Goal: Book appointment/travel/reservation

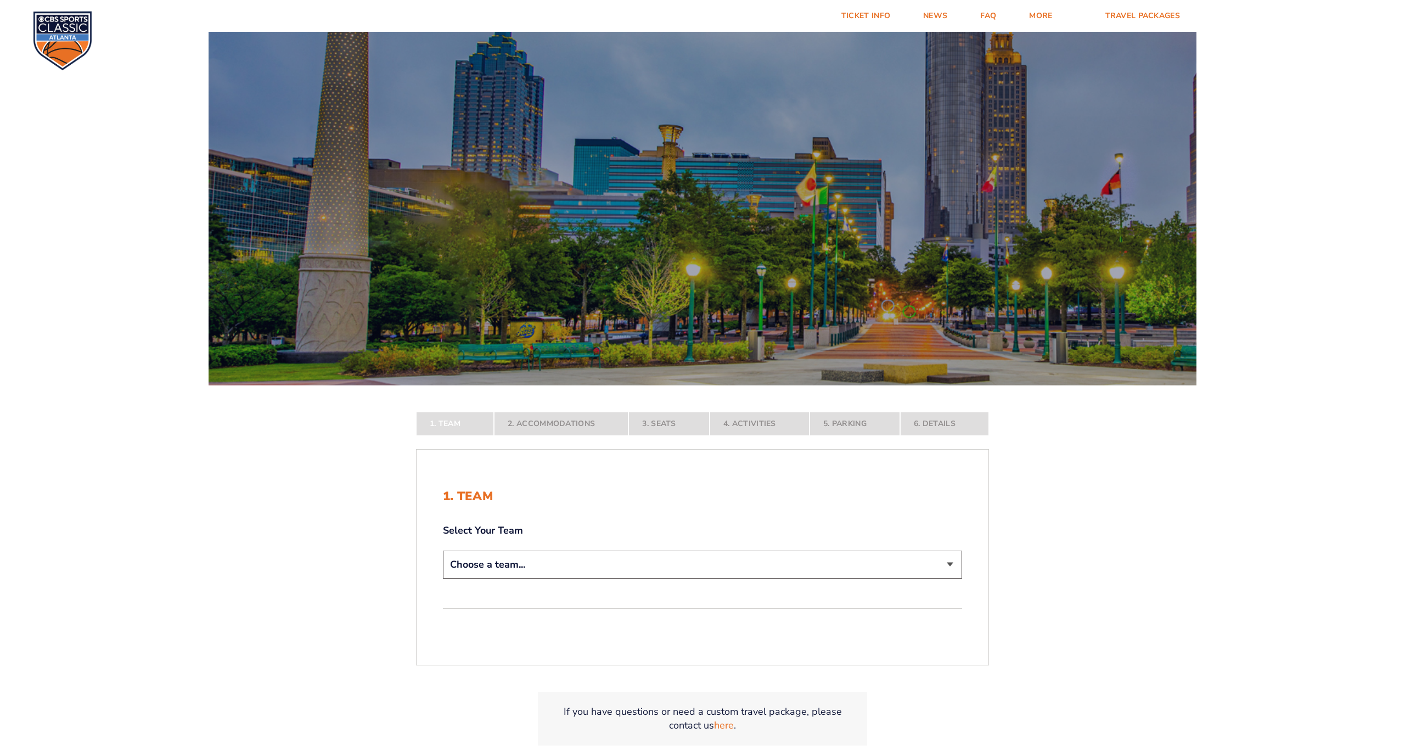
select select "12956"
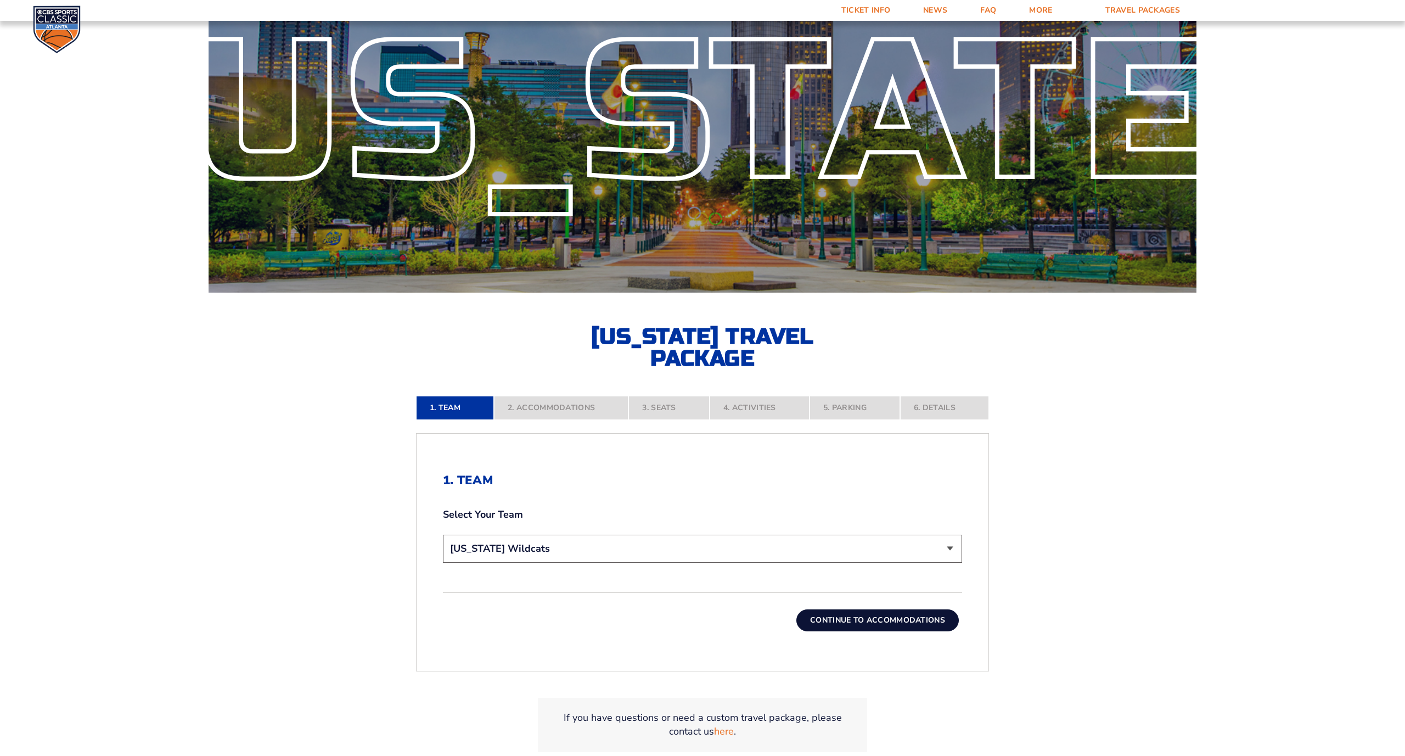
scroll to position [245, 0]
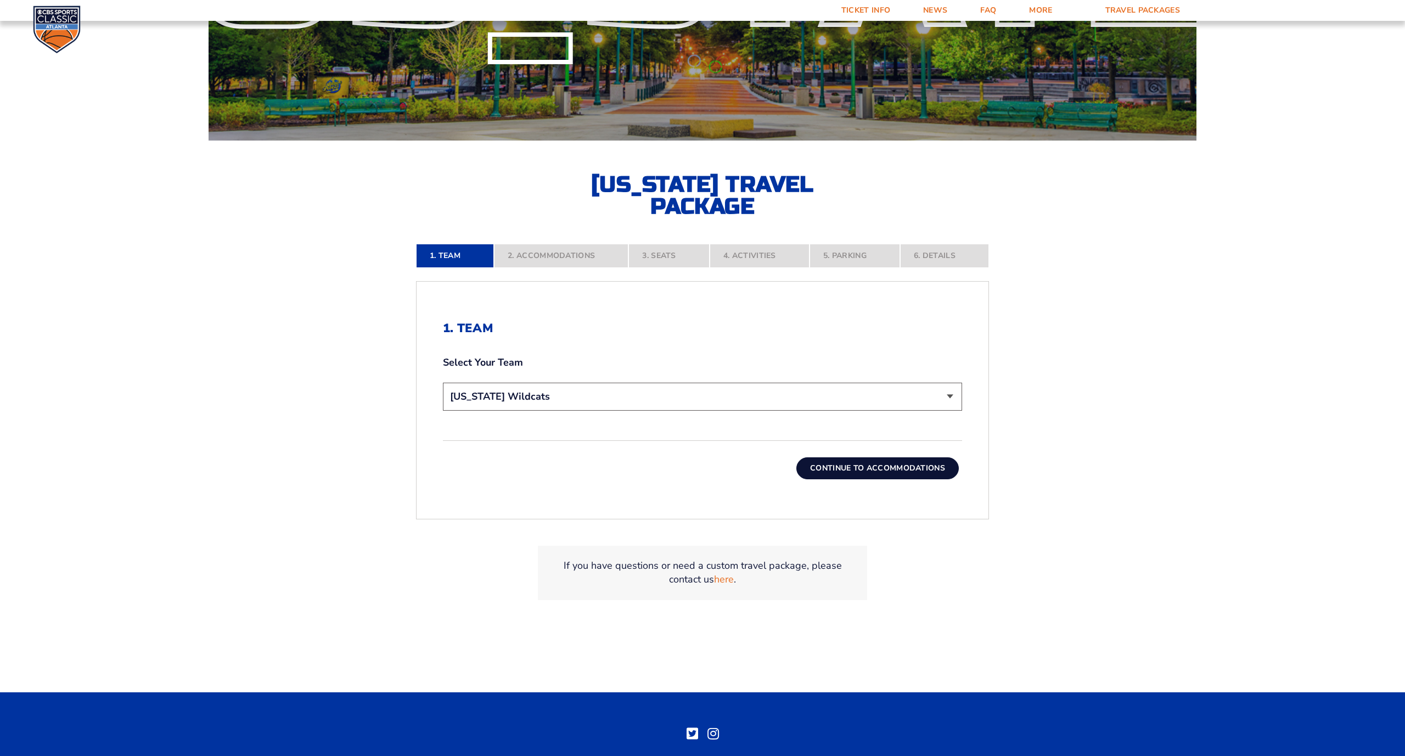
click at [882, 466] on button "Continue To Accommodations" at bounding box center [877, 468] width 162 height 22
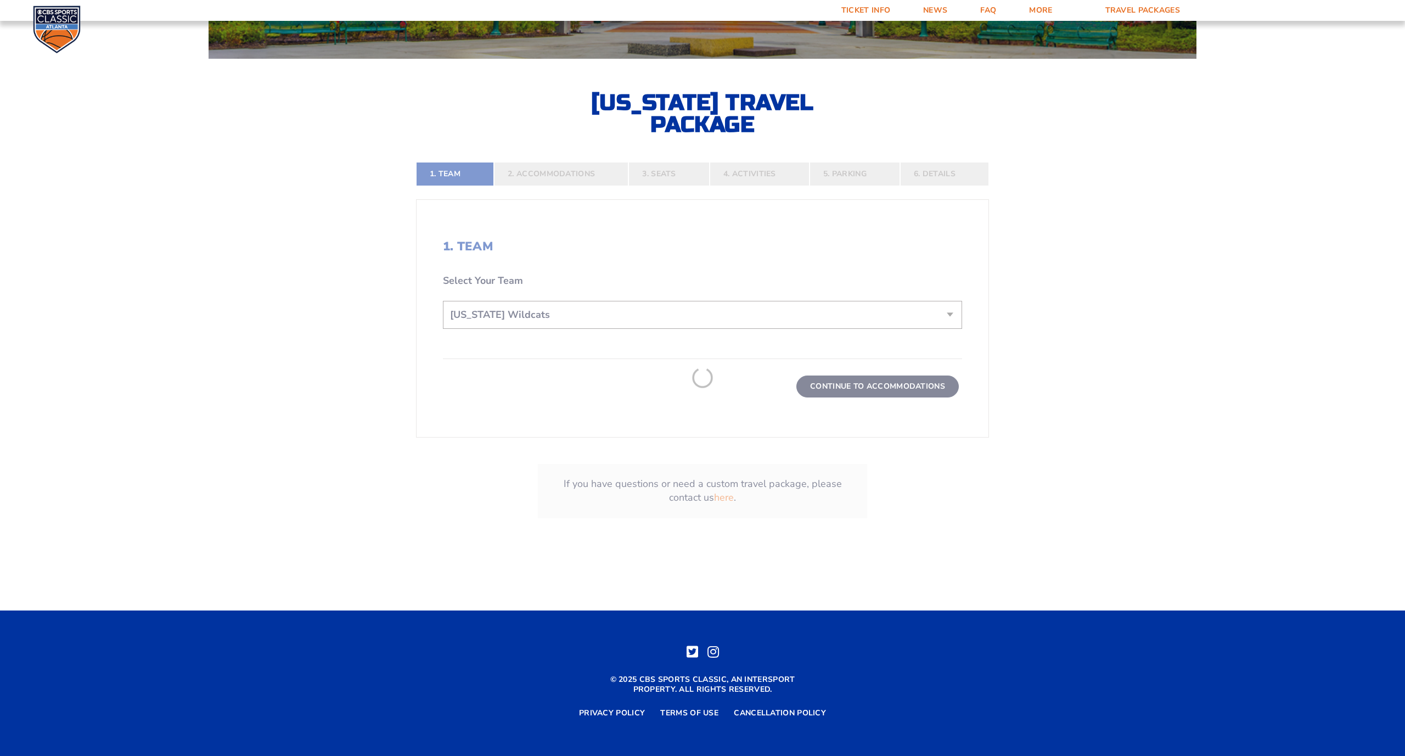
scroll to position [358, 0]
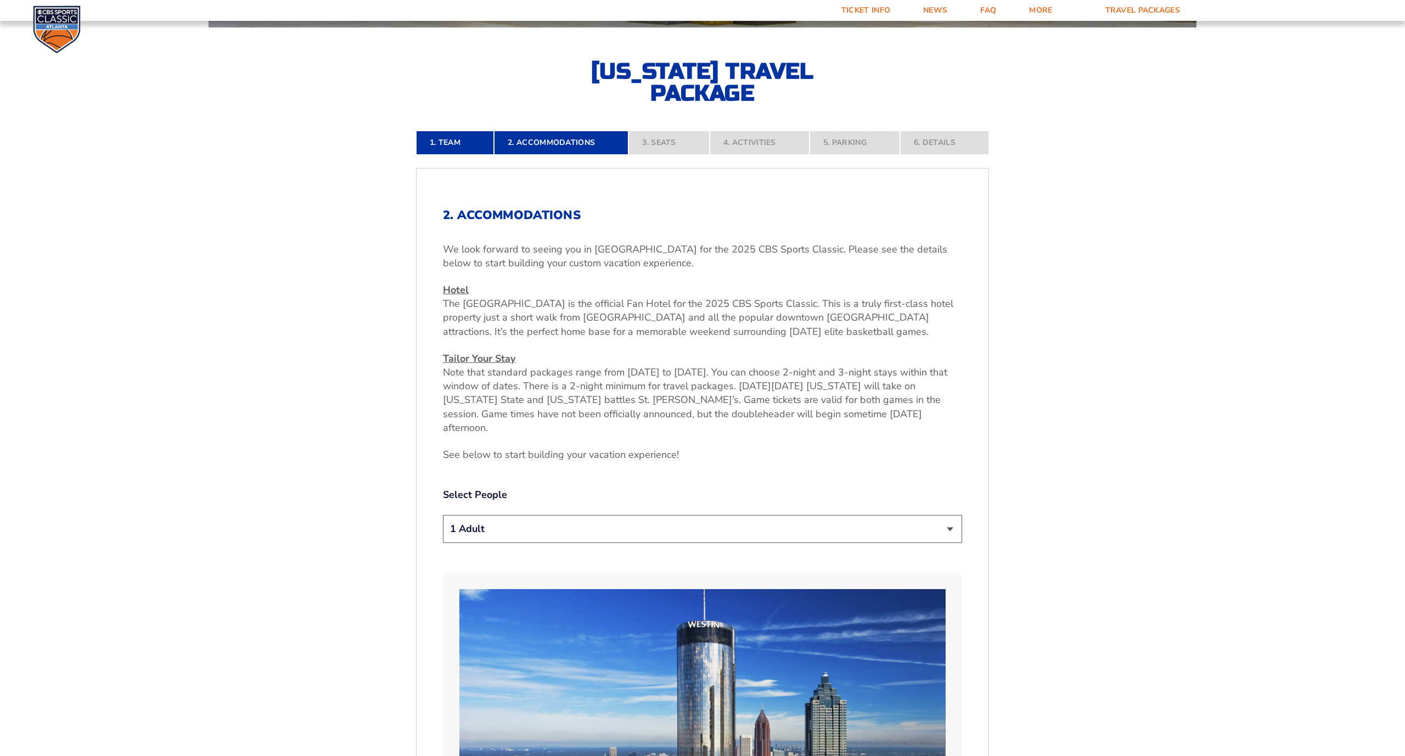
select select "2 Adults"
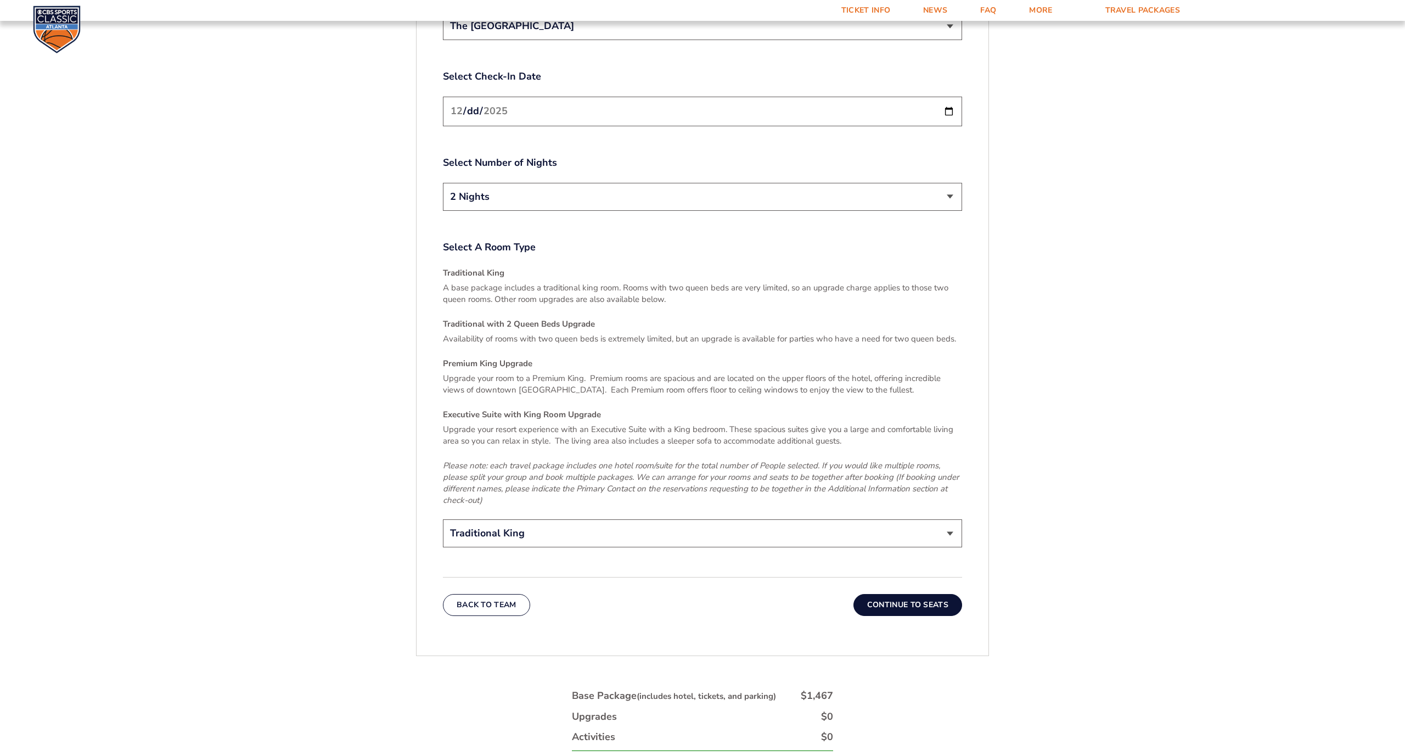
scroll to position [1709, 0]
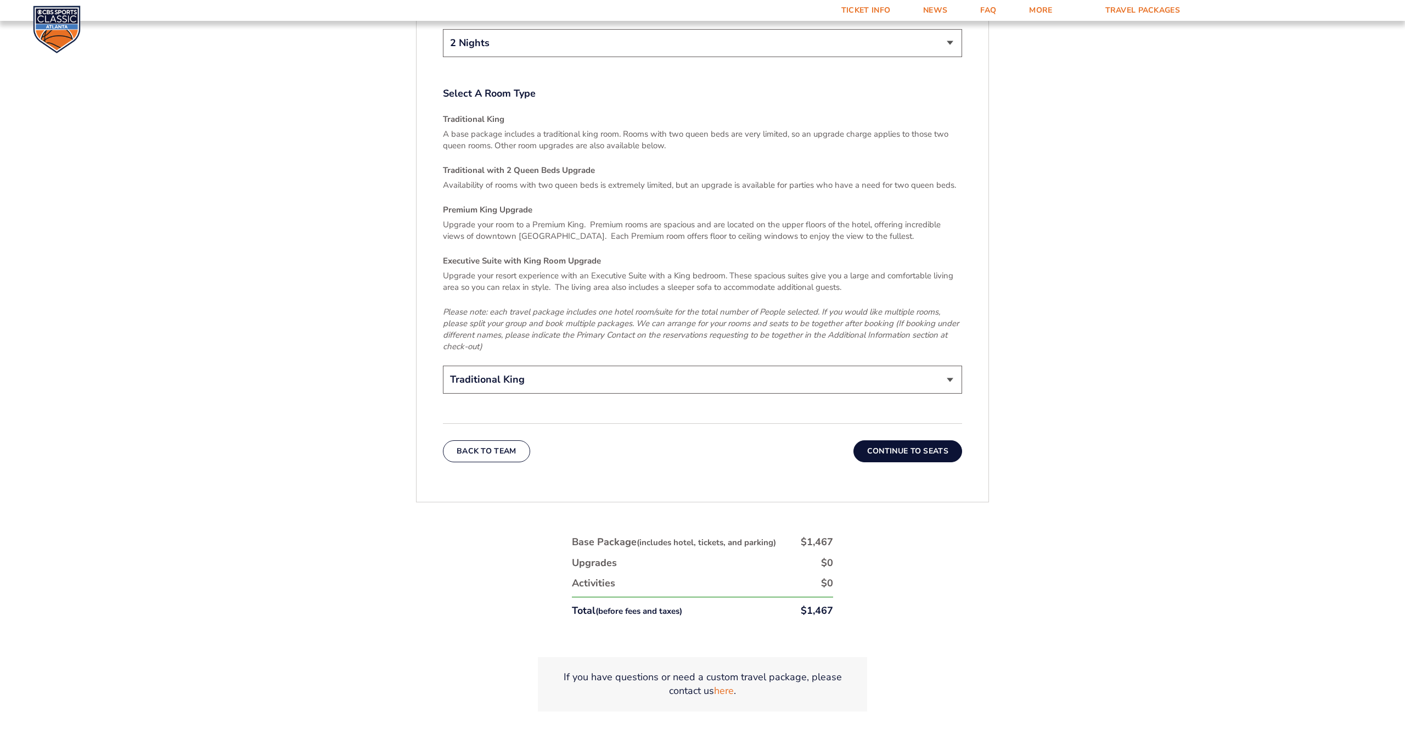
click at [906, 440] on button "Continue To Seats" at bounding box center [907, 451] width 109 height 22
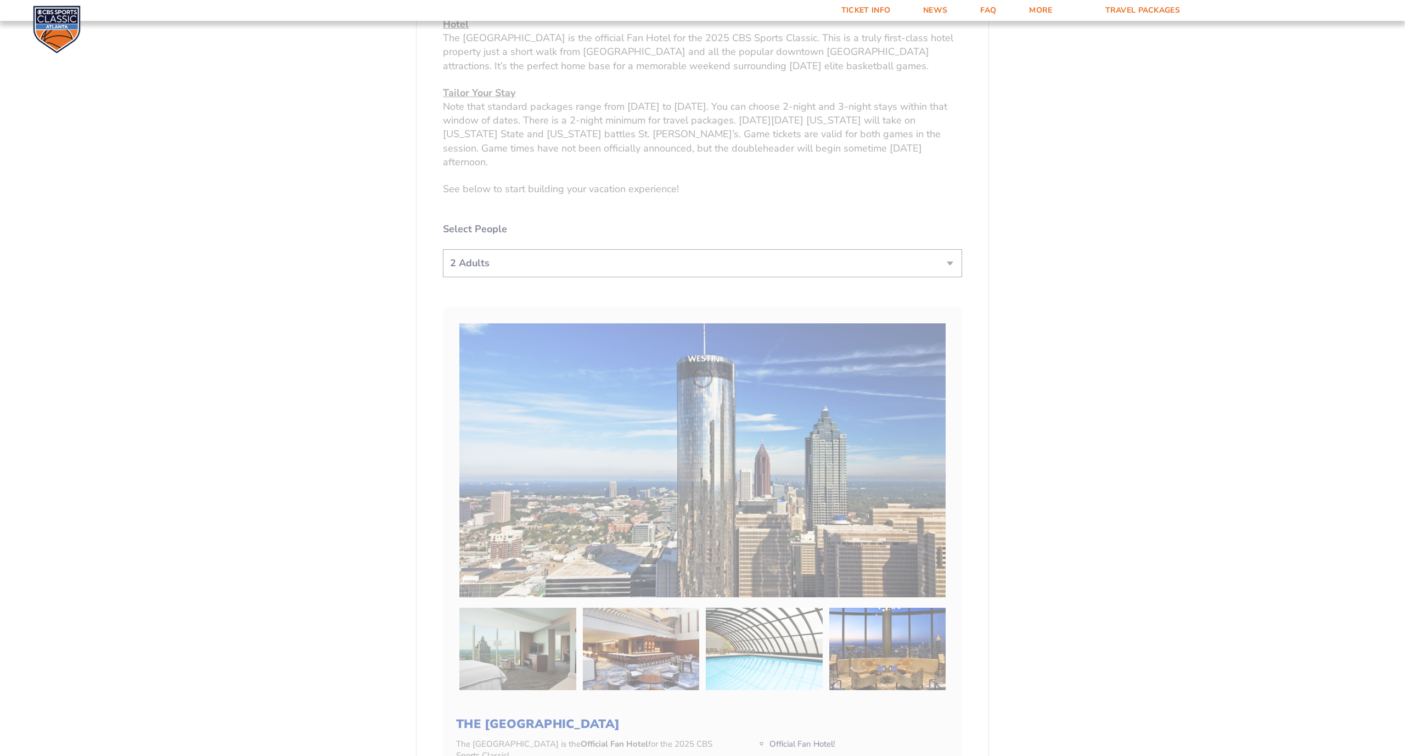
scroll to position [358, 0]
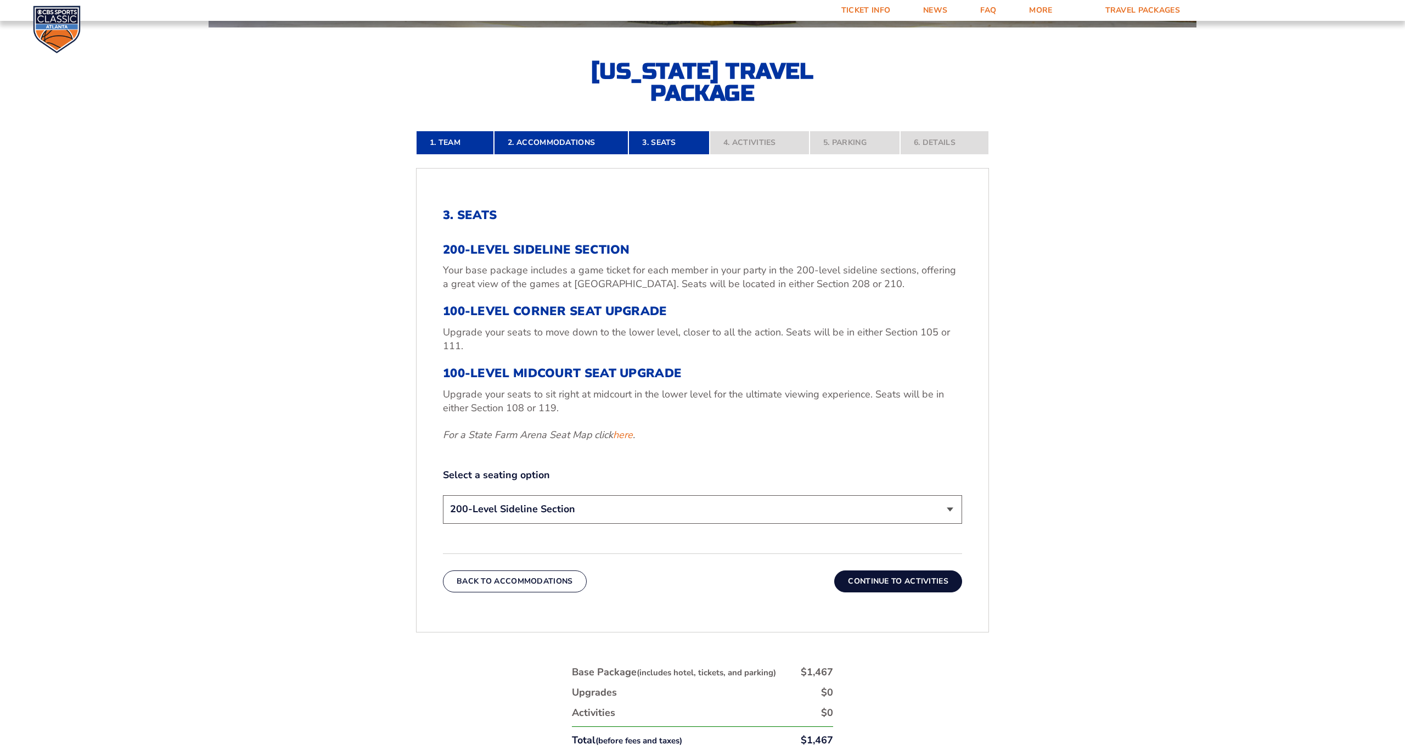
select select "100-Level Midcourt Seat Upgrade"
click at [623, 434] on link "here" at bounding box center [623, 435] width 20 height 14
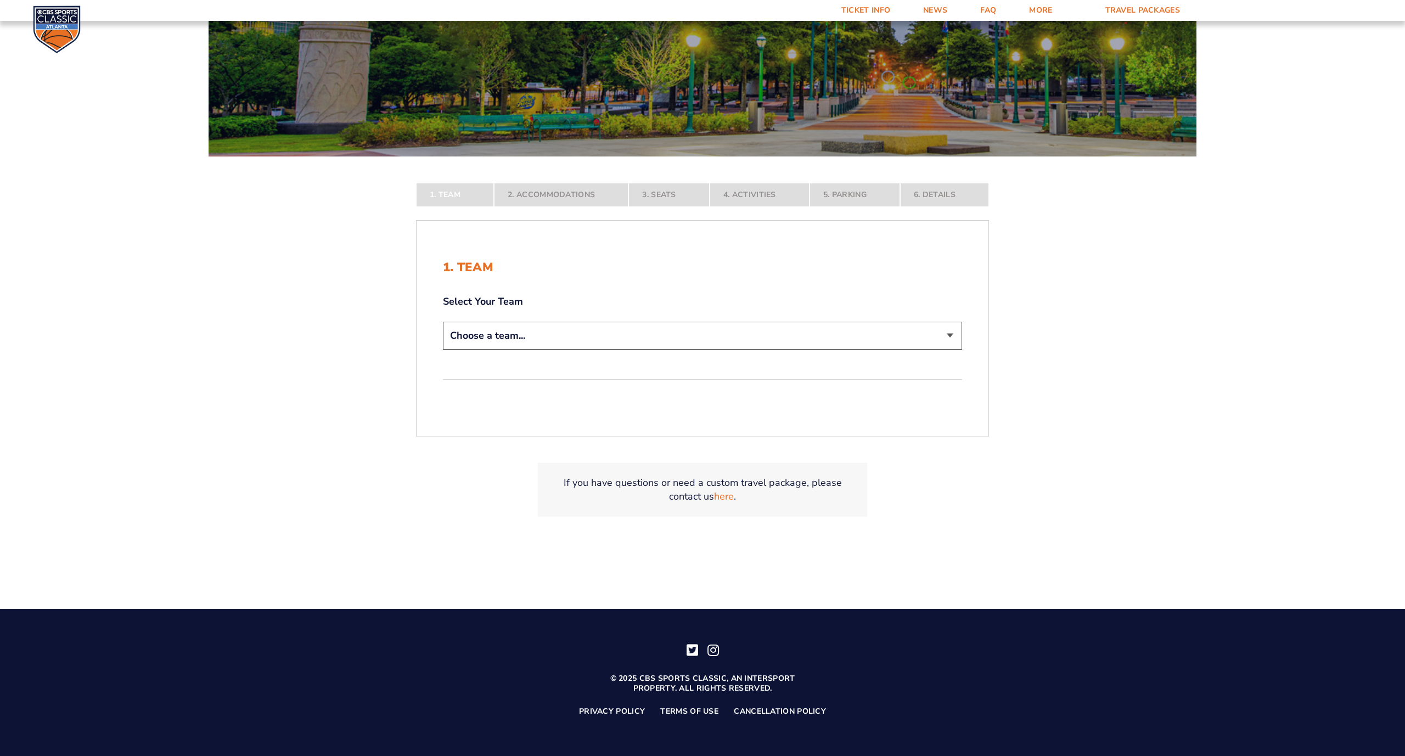
scroll to position [228, 0]
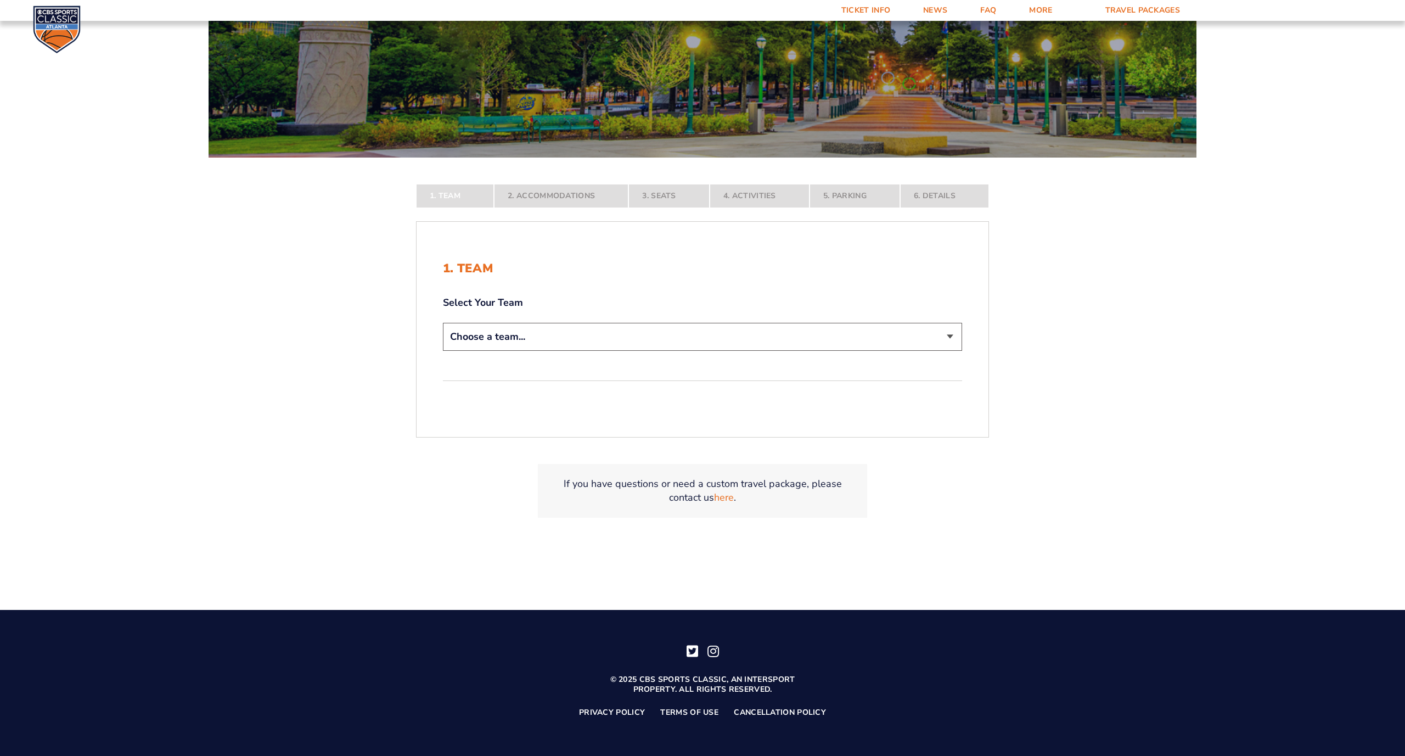
select select "12956"
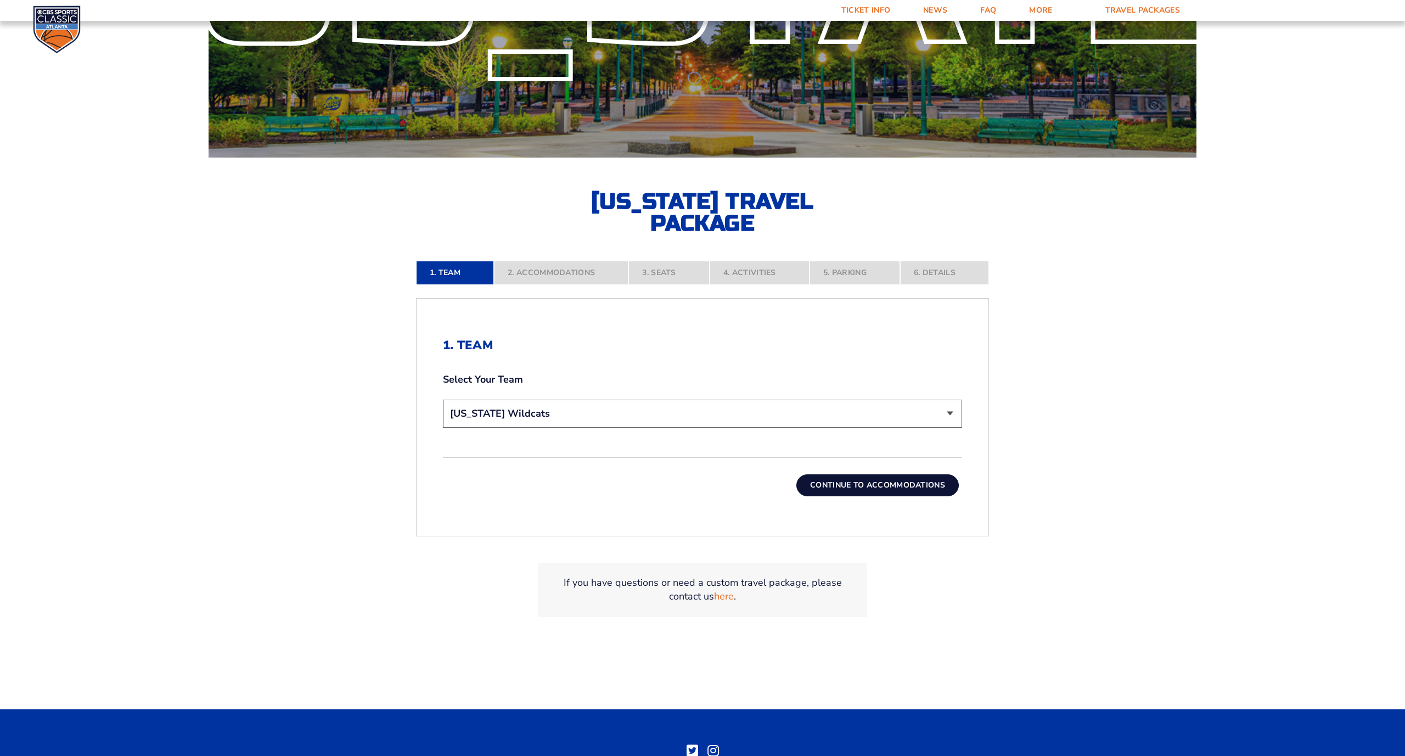
click at [878, 486] on button "Continue To Accommodations" at bounding box center [877, 485] width 162 height 22
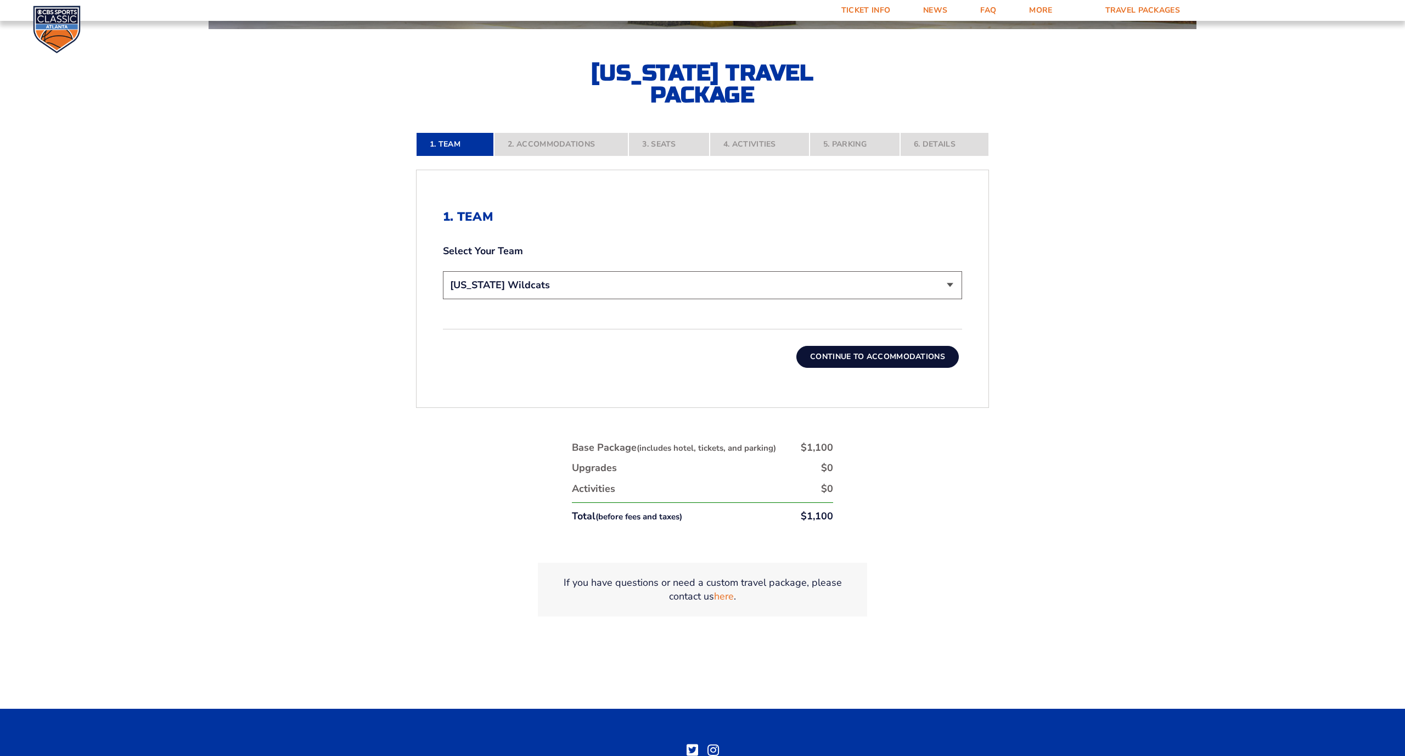
scroll to position [358, 0]
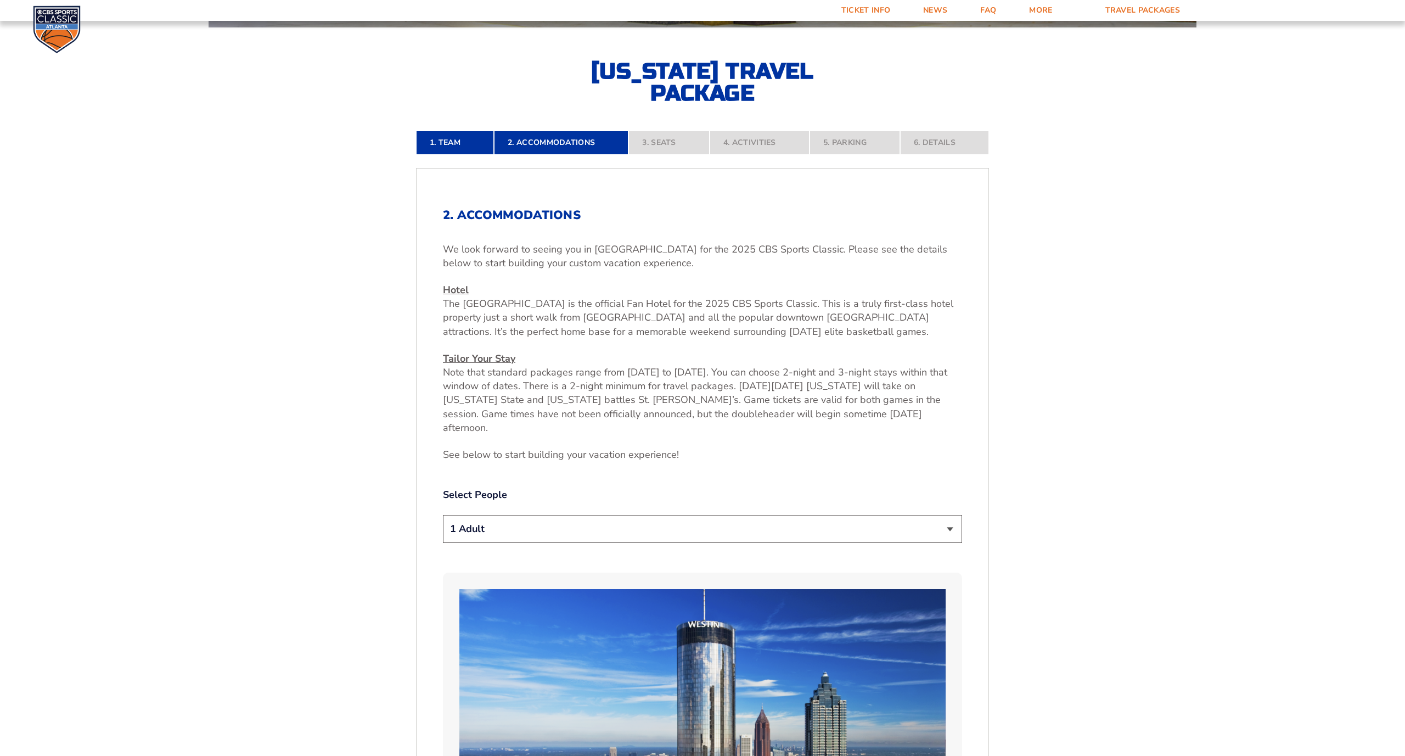
select select "2 Adults"
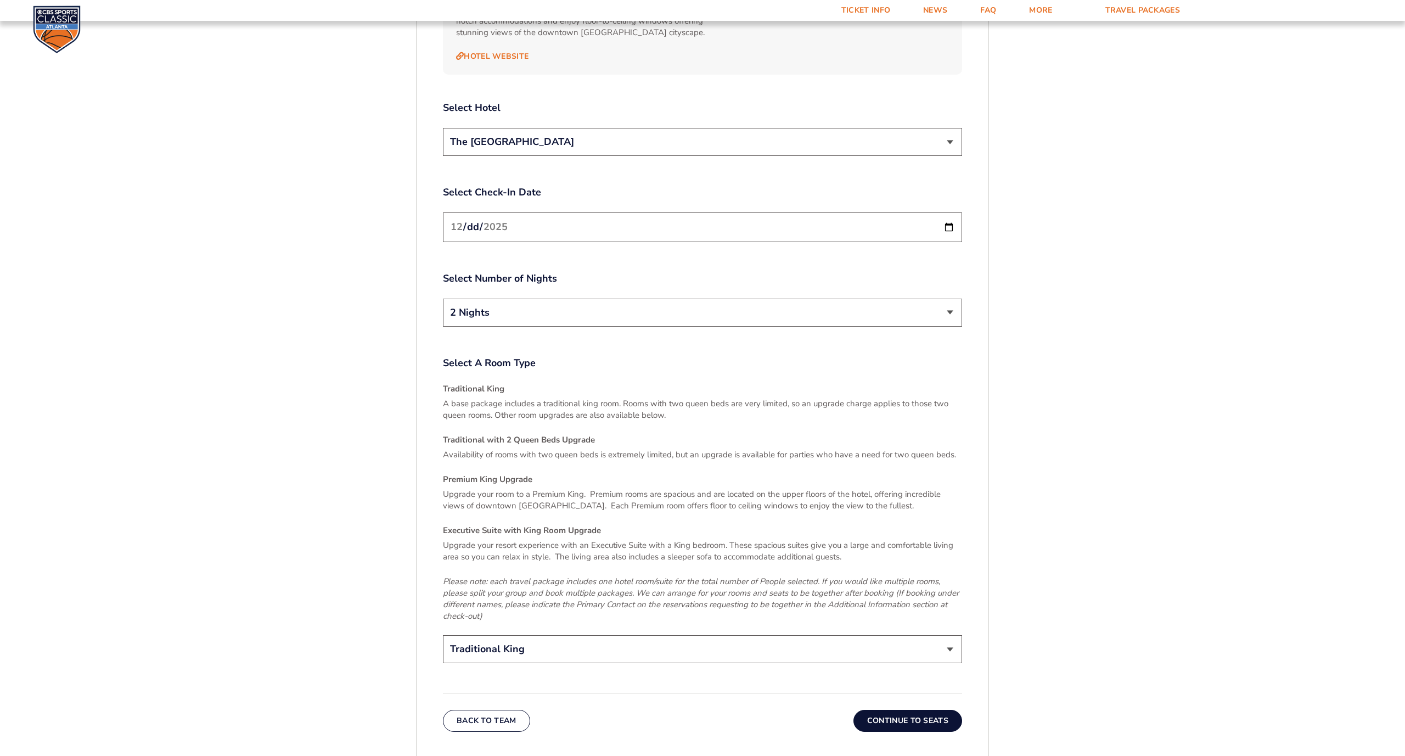
scroll to position [1441, 0]
select select "Traditional with 2 Queen Beds Upgrade"
click at [895, 708] on button "Continue To Seats" at bounding box center [907, 719] width 109 height 22
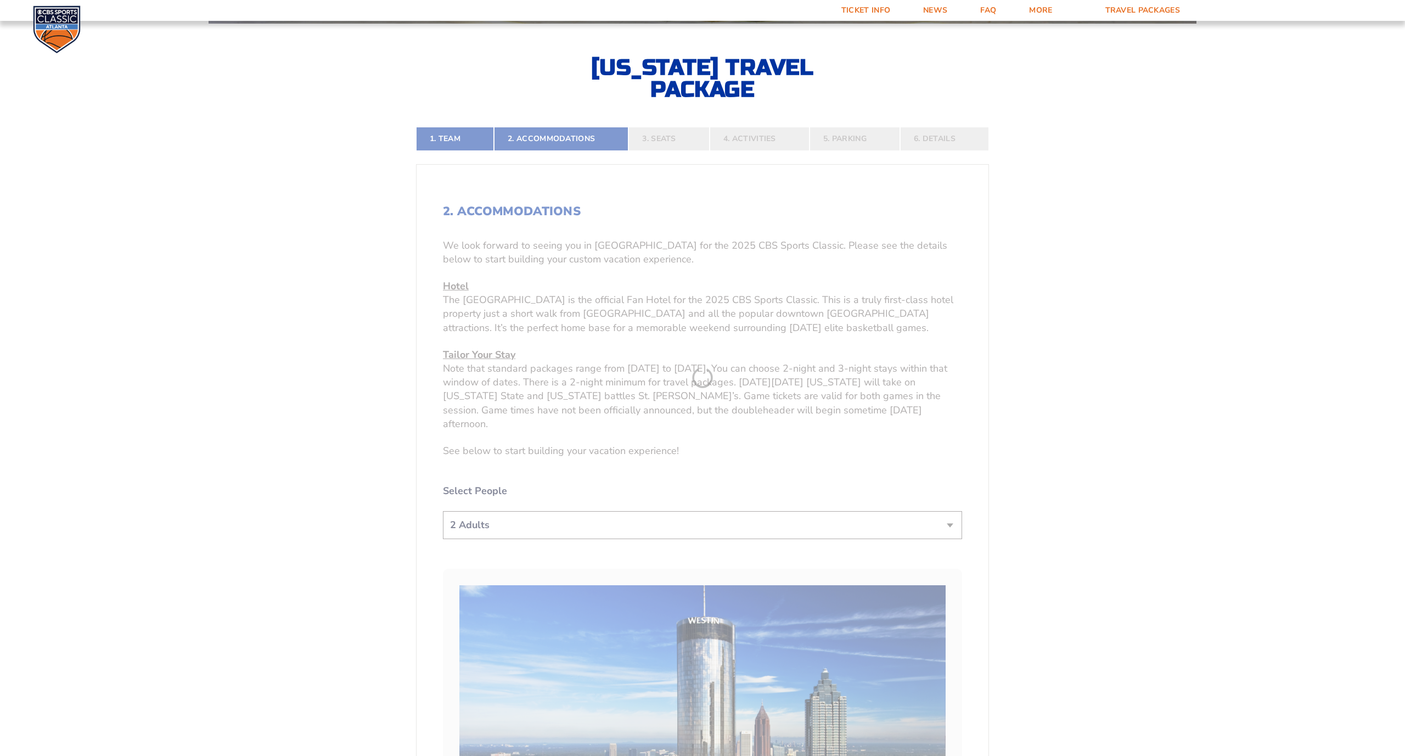
scroll to position [358, 0]
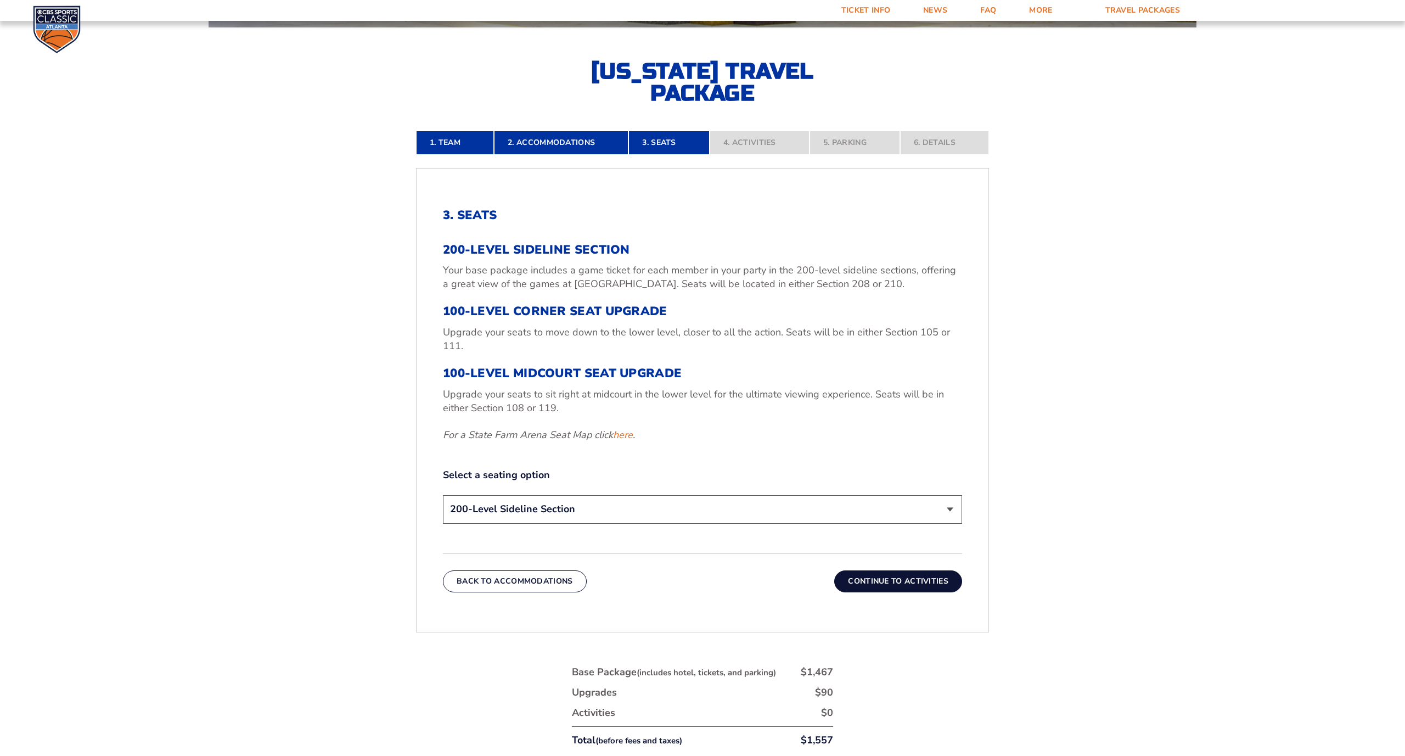
select select "100-Level Midcourt Seat Upgrade"
click at [628, 434] on link "here" at bounding box center [623, 435] width 20 height 14
click at [627, 436] on link "here" at bounding box center [623, 435] width 20 height 14
click at [915, 579] on button "Continue To Activities" at bounding box center [898, 581] width 128 height 22
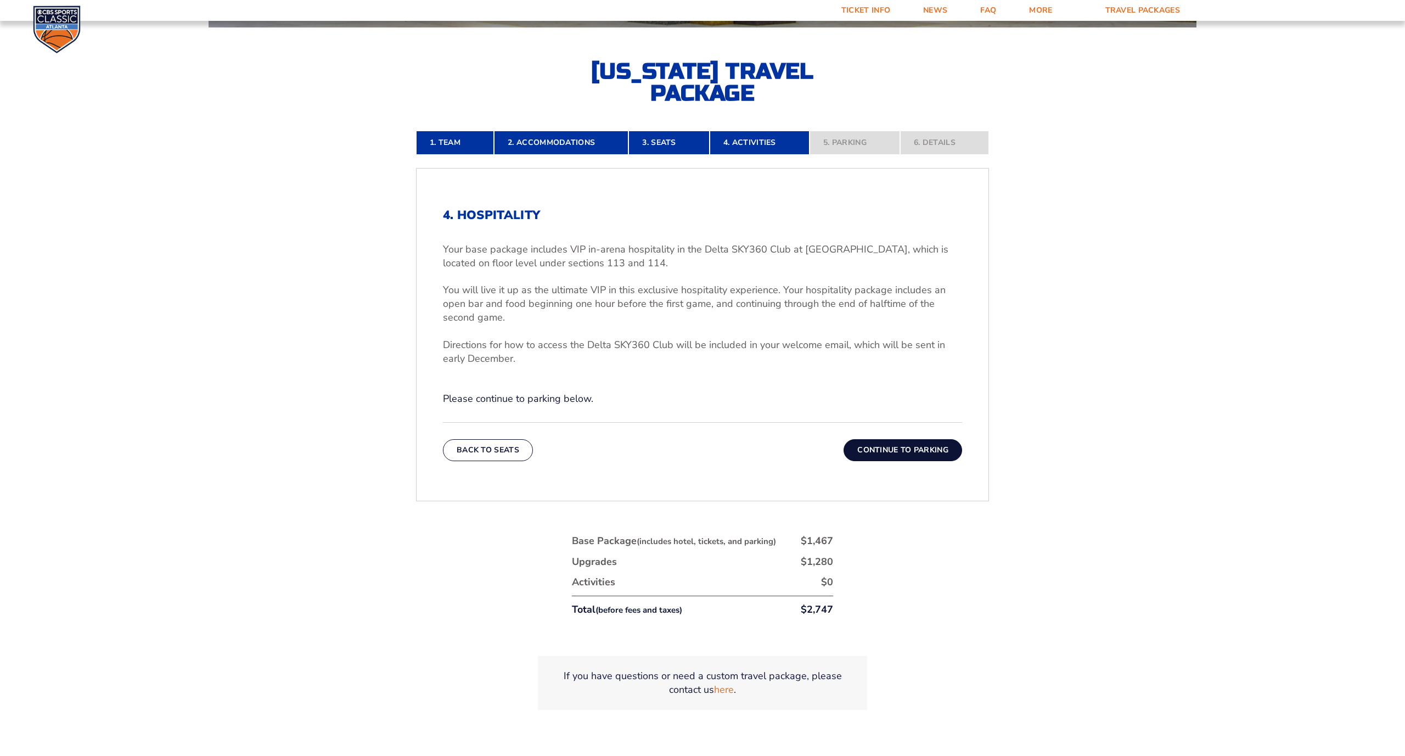
click at [914, 450] on button "Continue To Parking" at bounding box center [902, 450] width 119 height 22
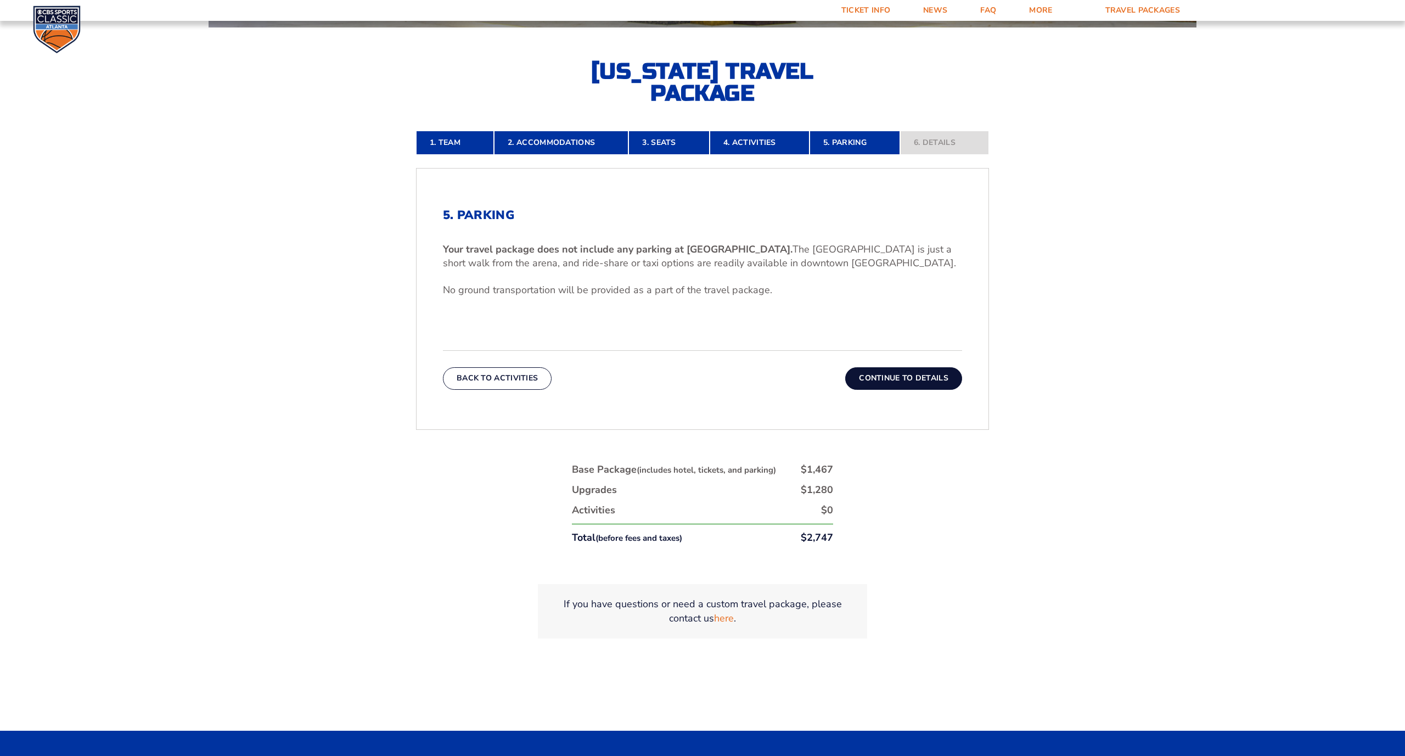
click at [911, 379] on button "Continue To Details" at bounding box center [903, 378] width 117 height 22
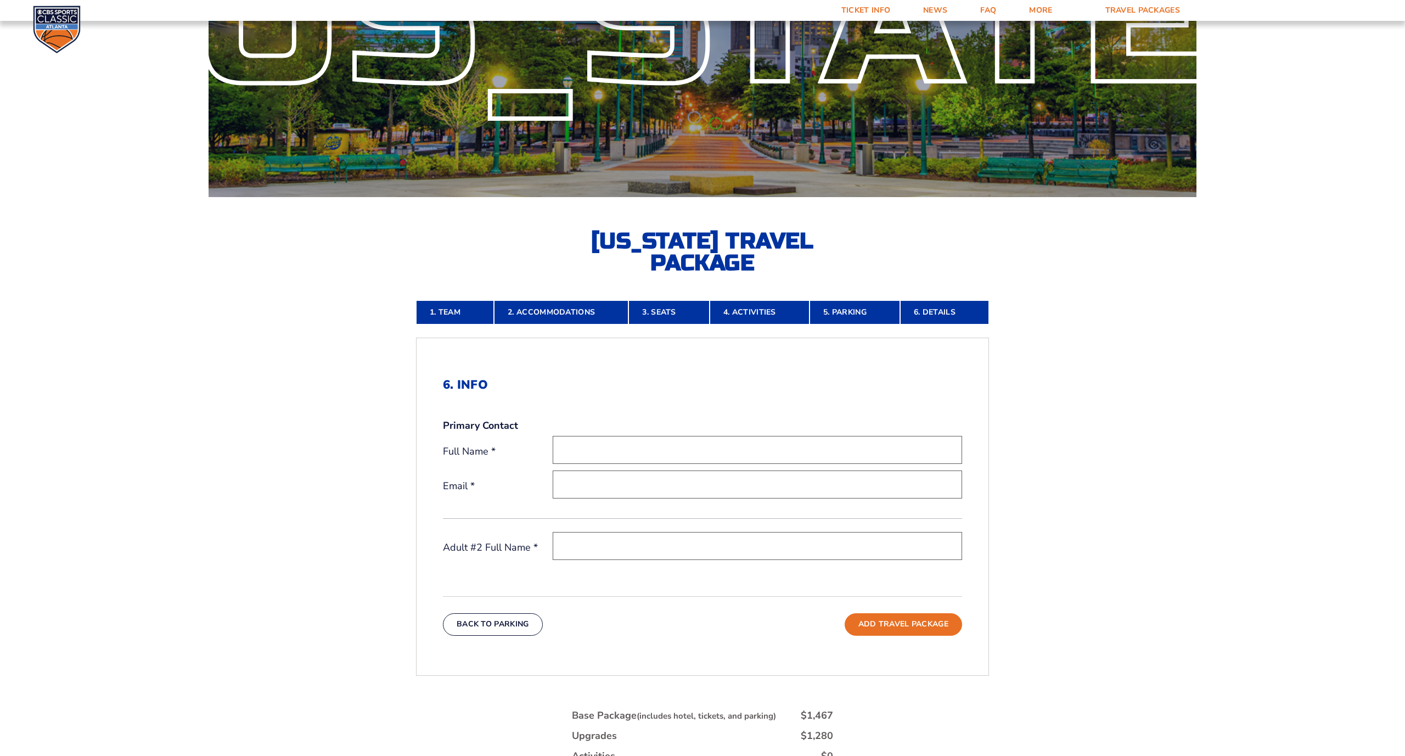
scroll to position [138, 0]
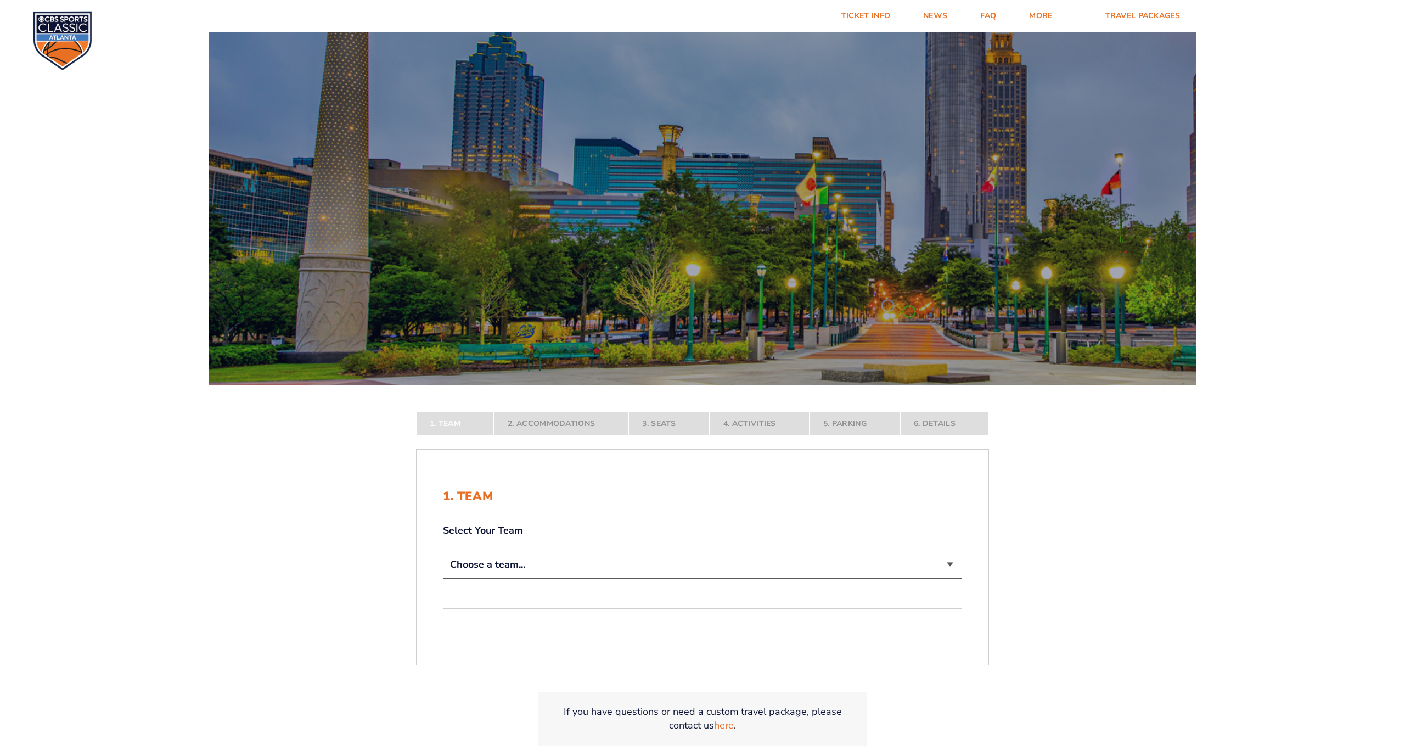
select select "12956"
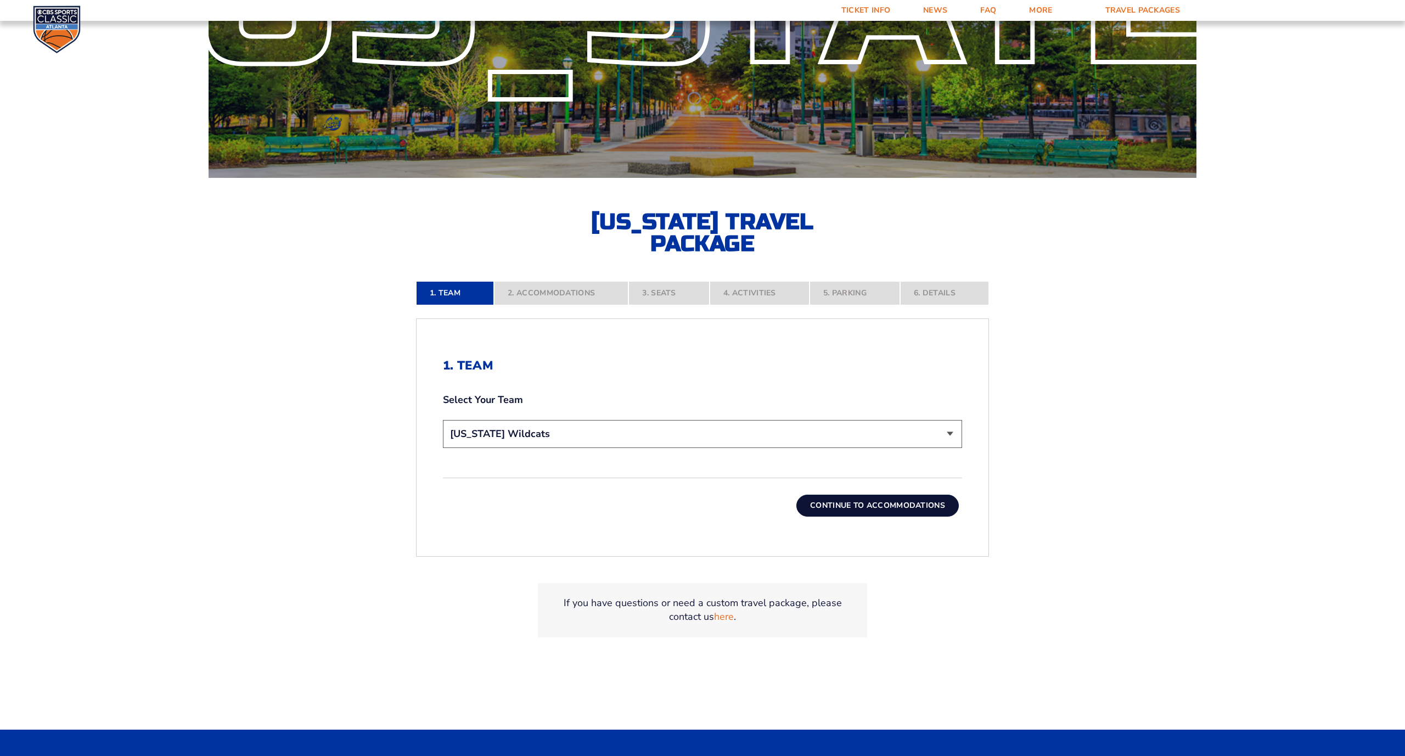
scroll to position [307, 0]
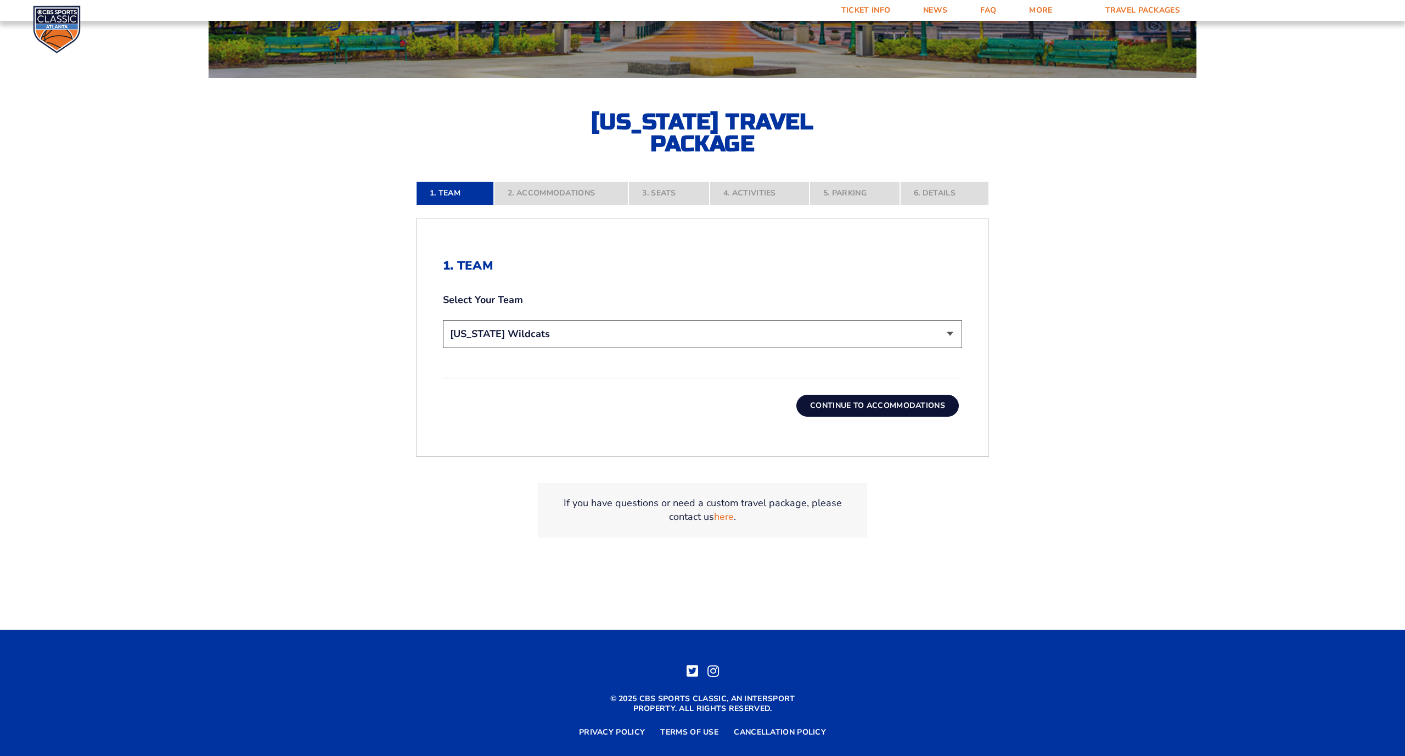
click at [906, 409] on button "Continue To Accommodations" at bounding box center [877, 405] width 162 height 22
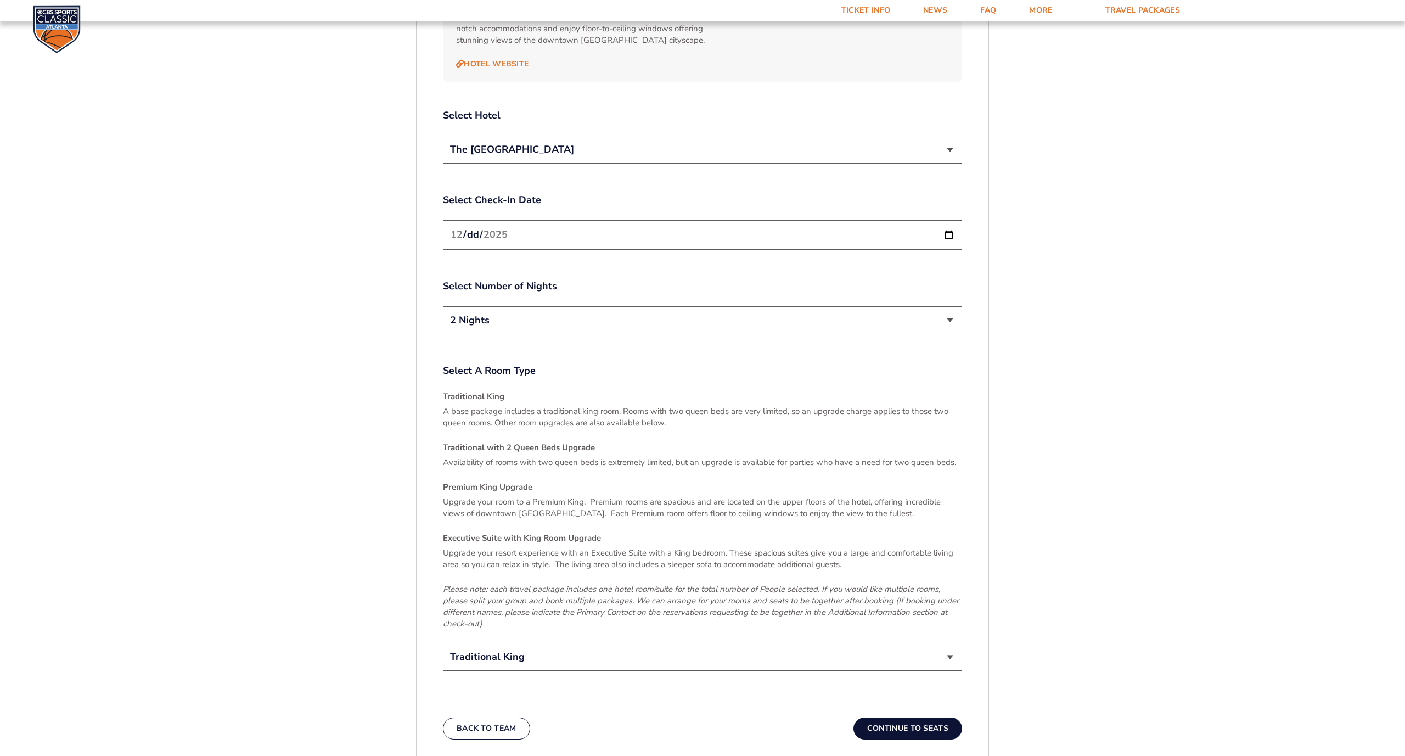
scroll to position [1433, 0]
select select "Traditional with 2 Queen Beds Upgrade"
click at [914, 717] on button "Continue To Seats" at bounding box center [907, 728] width 109 height 22
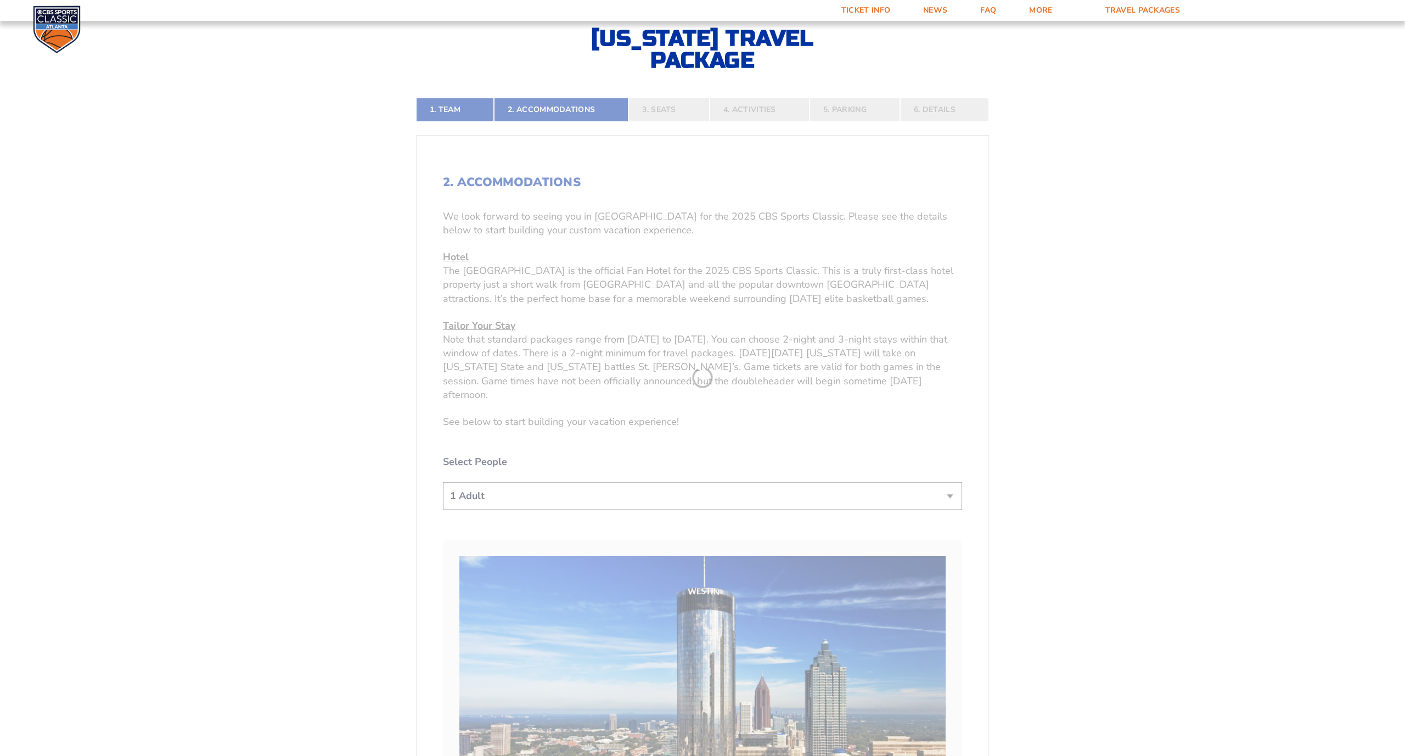
scroll to position [358, 0]
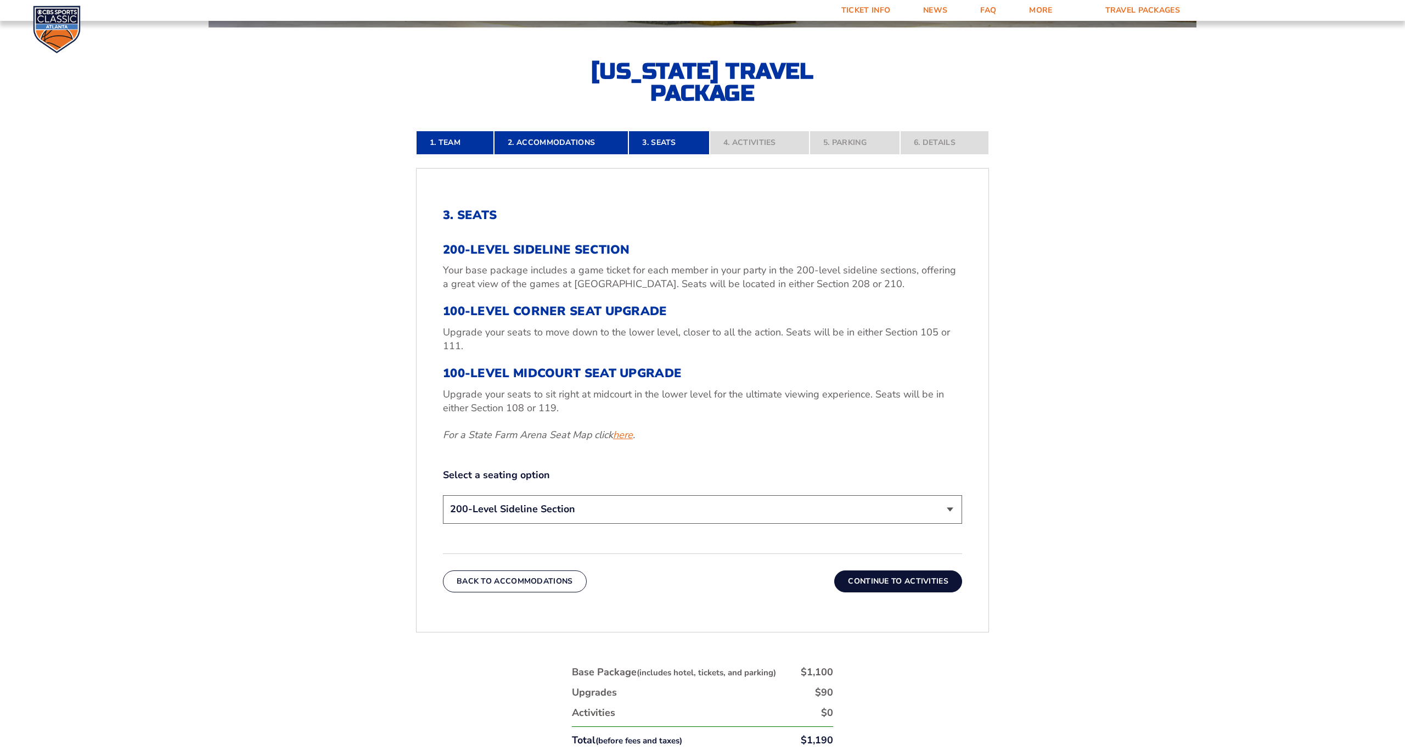
click at [626, 432] on link "here" at bounding box center [623, 435] width 20 height 14
click at [624, 433] on link "here" at bounding box center [623, 435] width 20 height 14
click at [630, 433] on link "here" at bounding box center [623, 435] width 20 height 14
select select "100-Level Midcourt Seat Upgrade"
click at [878, 584] on button "Continue To Activities" at bounding box center [898, 581] width 128 height 22
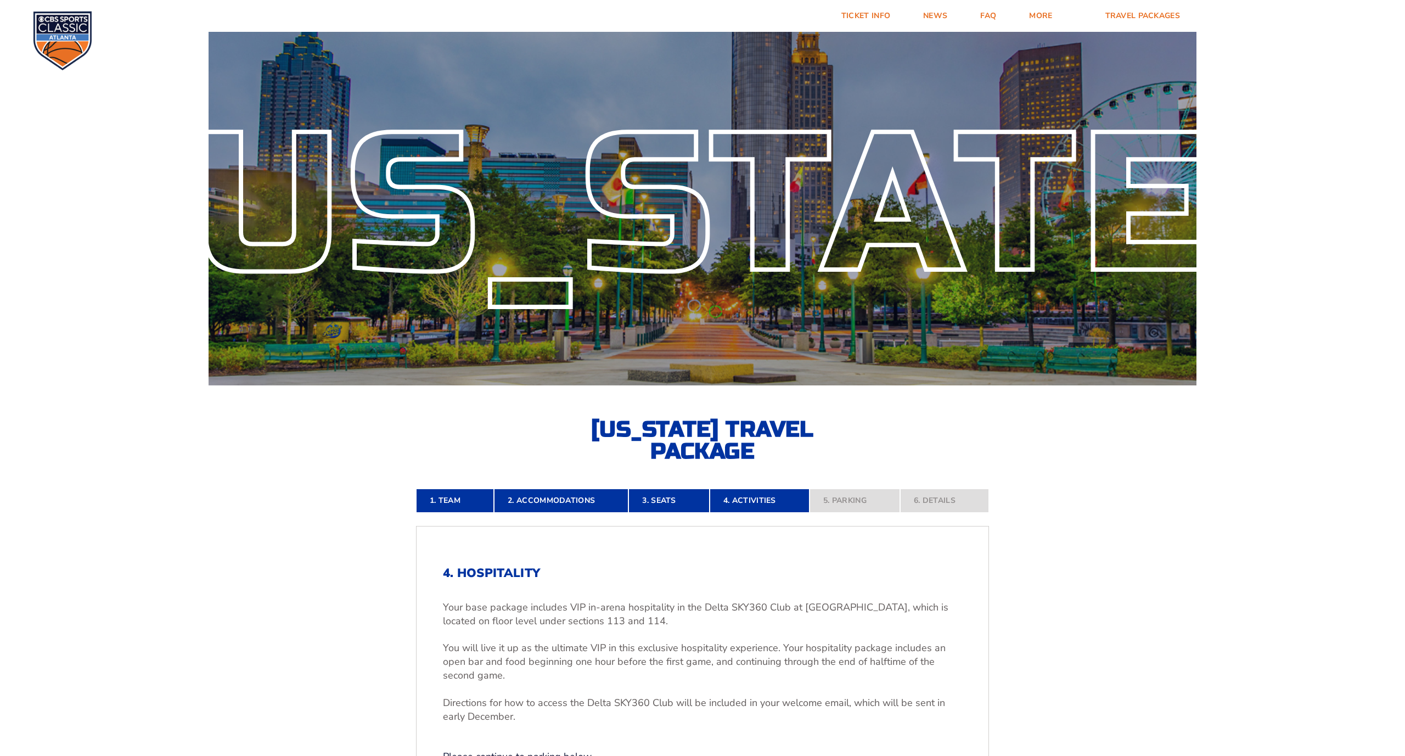
scroll to position [-1, 0]
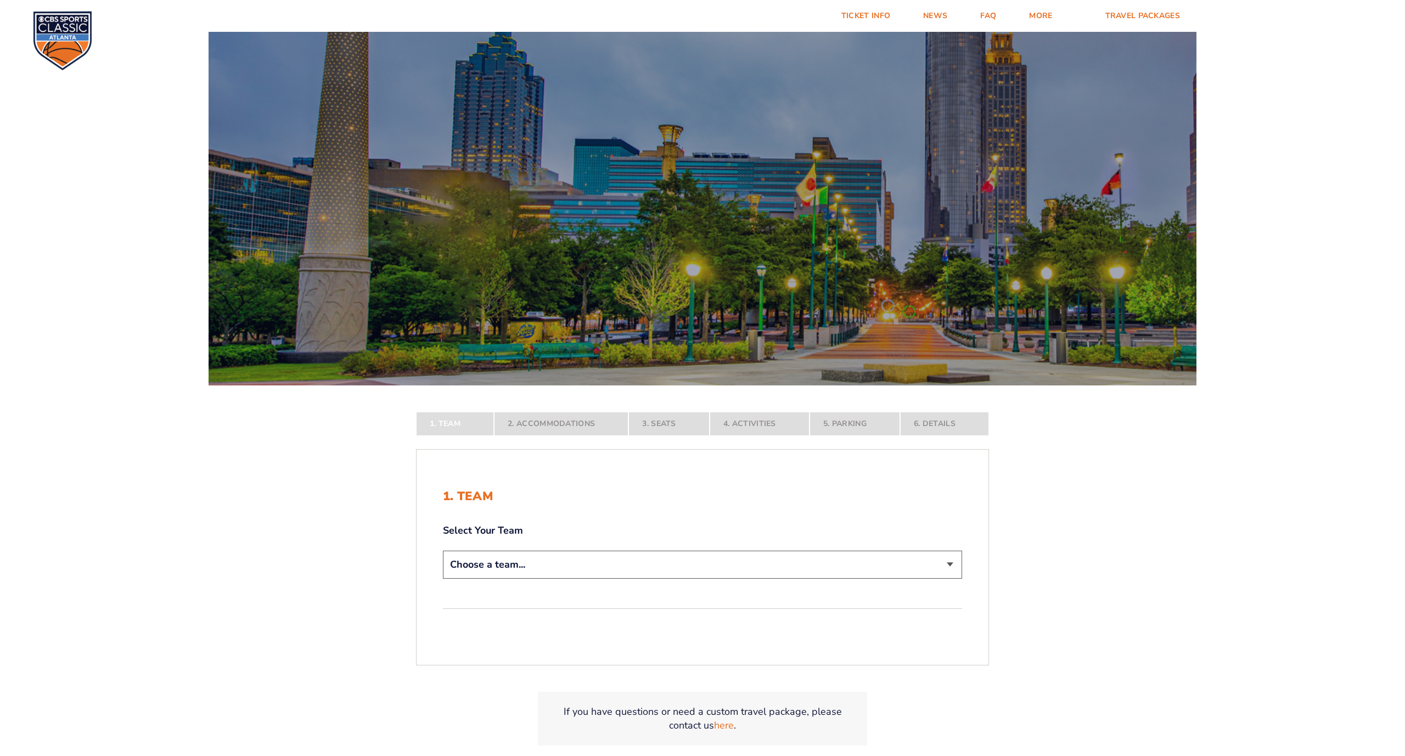
select select "12956"
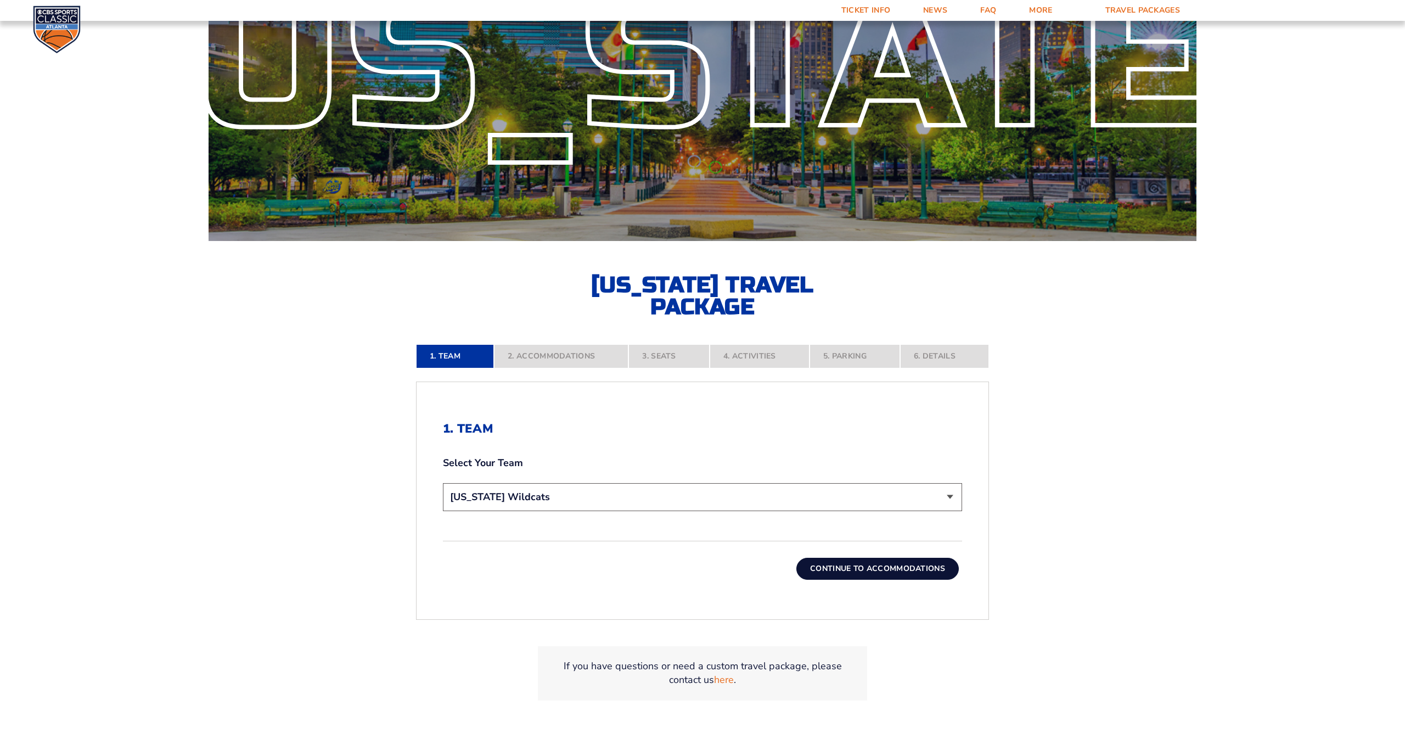
scroll to position [302, 0]
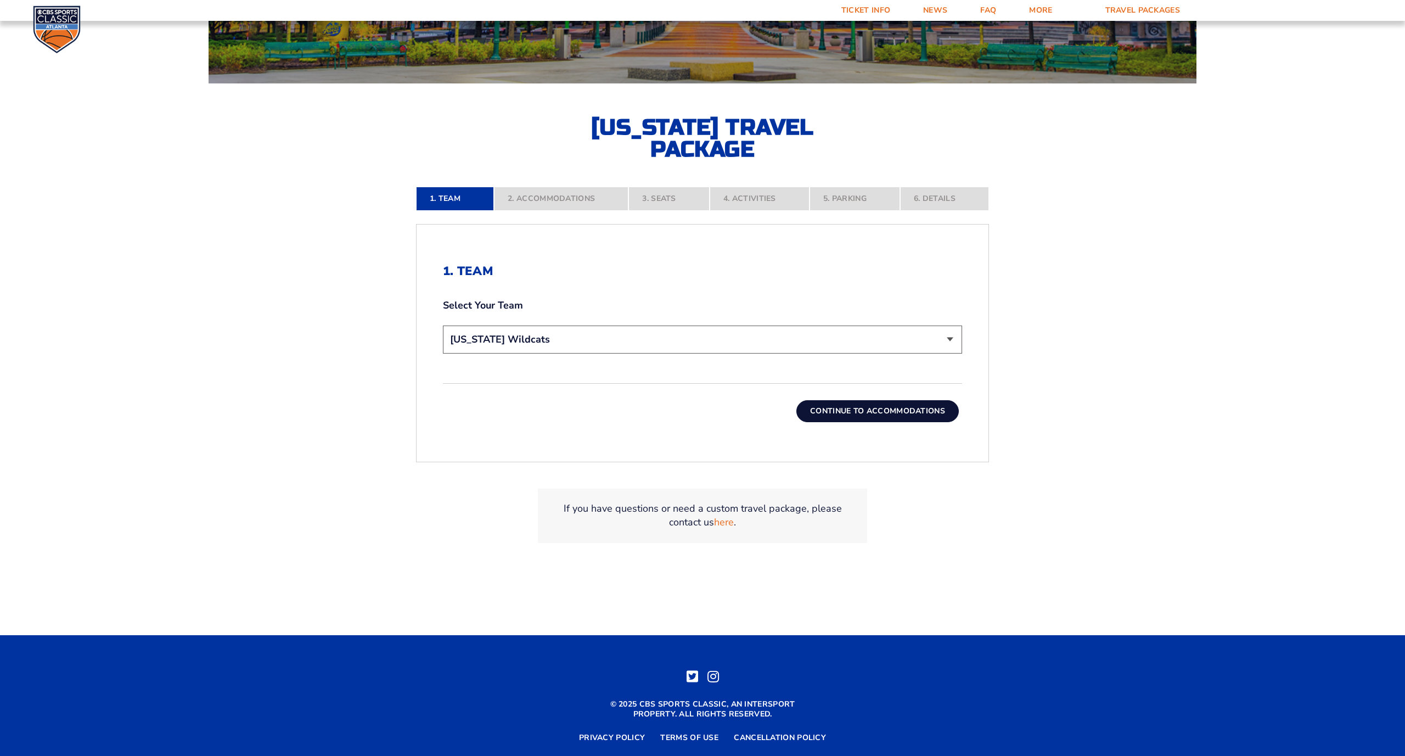
click at [889, 403] on button "Continue To Accommodations" at bounding box center [877, 411] width 162 height 22
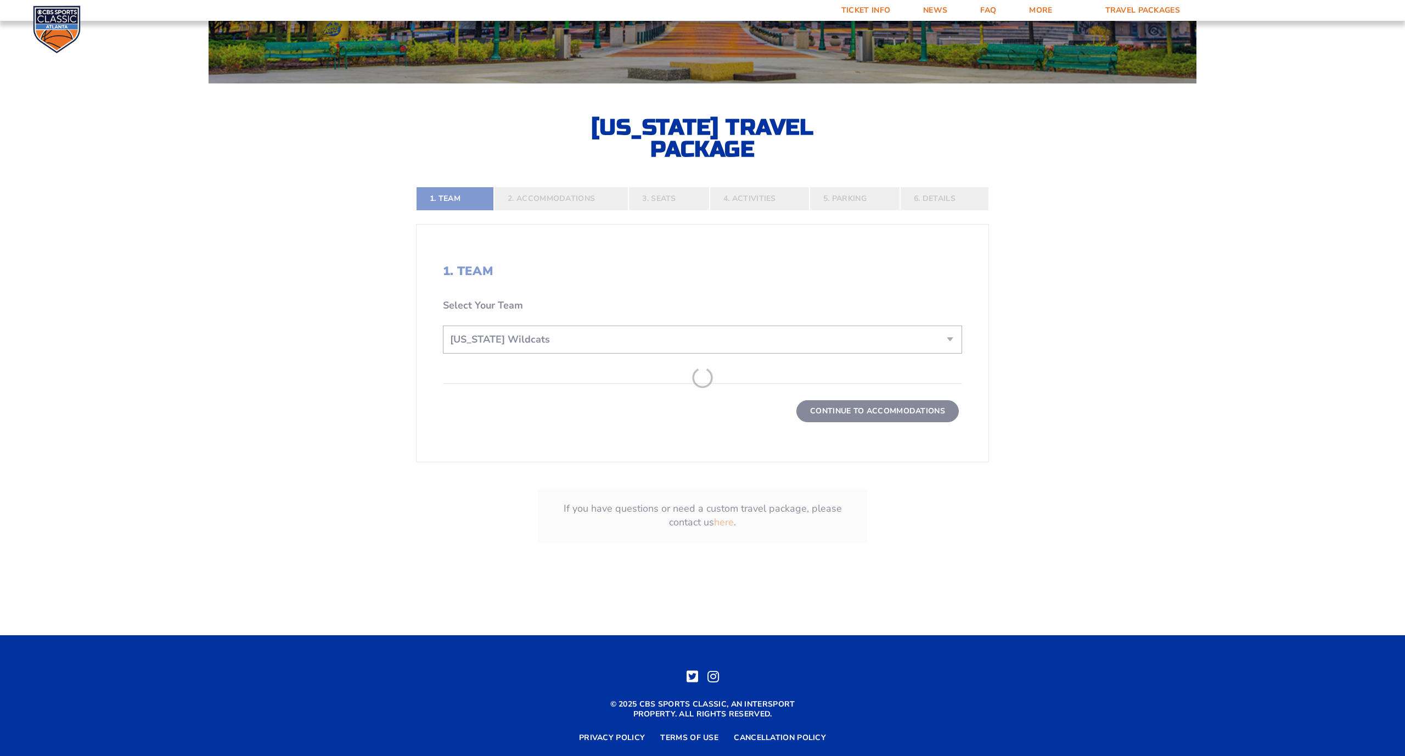
scroll to position [326, 0]
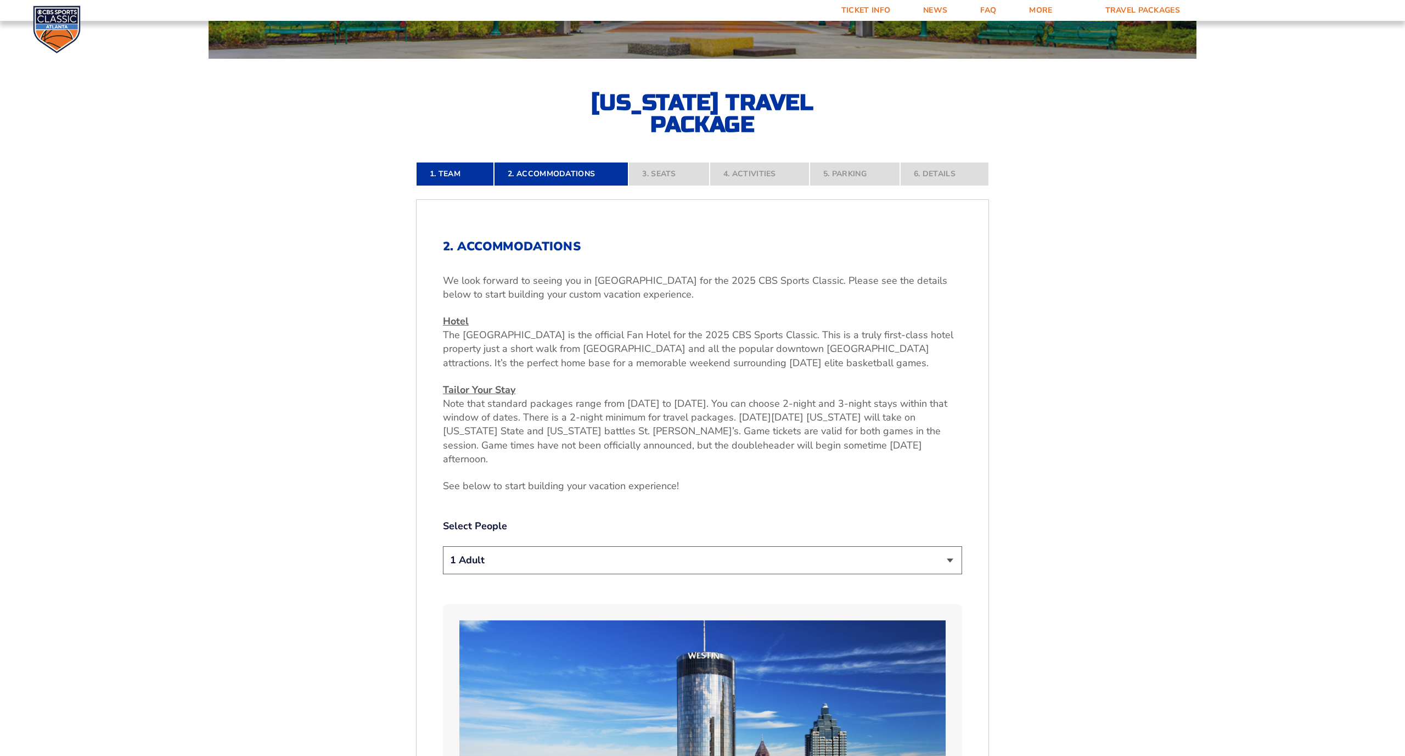
select select "2 Adults"
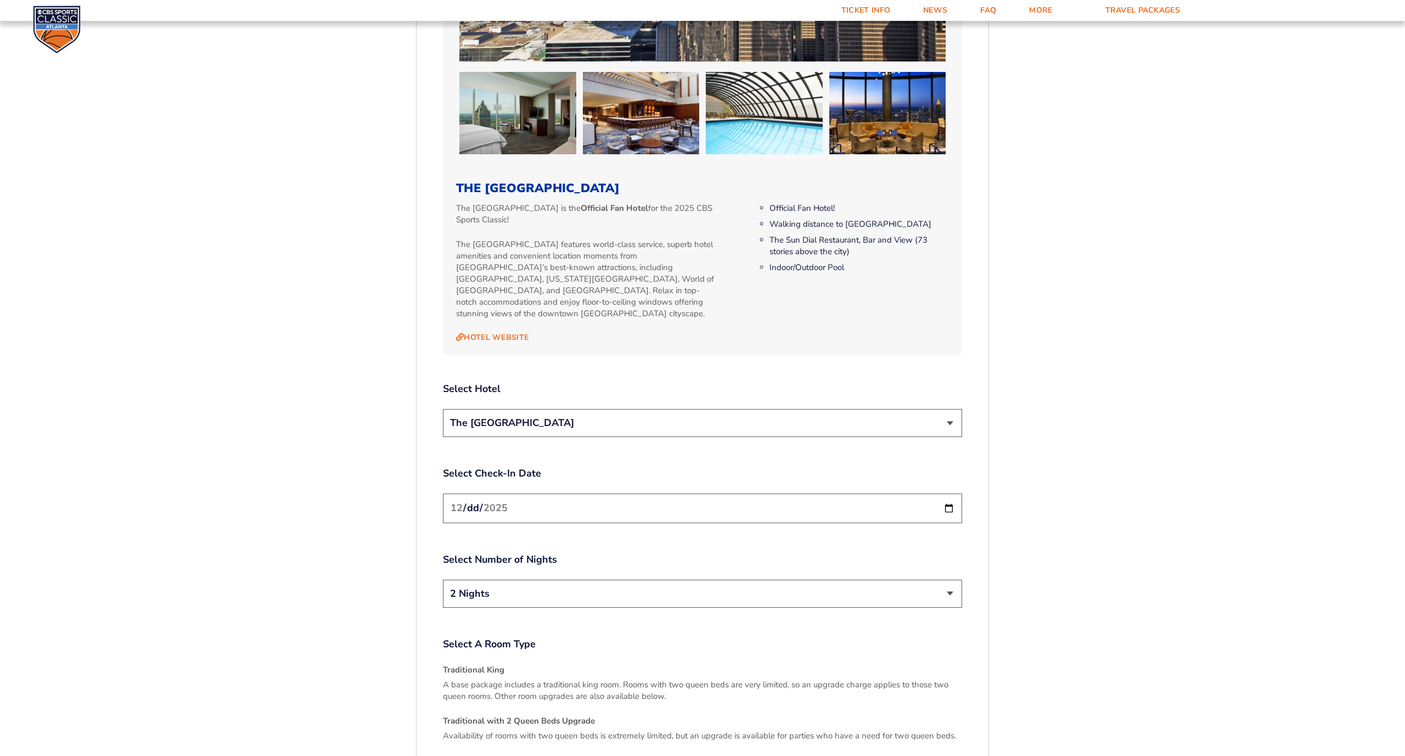
scroll to position [1160, 0]
click at [505, 331] on link "Hotel Website" at bounding box center [492, 336] width 72 height 10
